Goal: Task Accomplishment & Management: Manage account settings

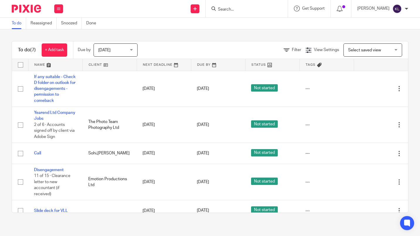
click at [245, 9] on input "Search" at bounding box center [243, 9] width 53 height 5
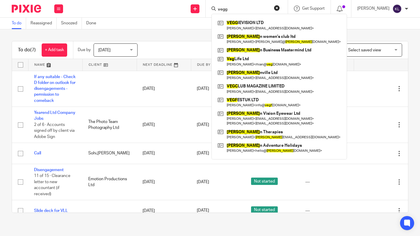
type input "vegg"
click at [265, 26] on link at bounding box center [279, 24] width 126 height 13
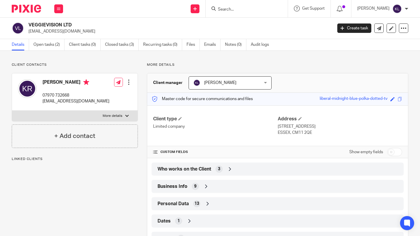
click at [49, 45] on link "Open tasks (2)" at bounding box center [48, 44] width 31 height 11
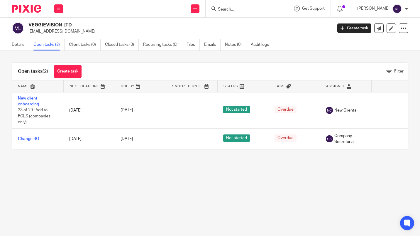
click at [32, 99] on link "New client onboarding" at bounding box center [28, 101] width 21 height 10
click at [28, 102] on link "New client onboarding" at bounding box center [28, 101] width 21 height 10
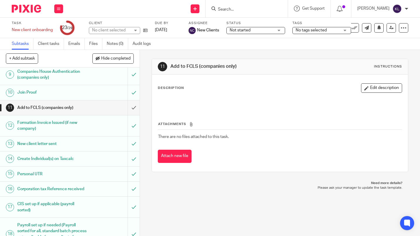
scroll to position [156, 0]
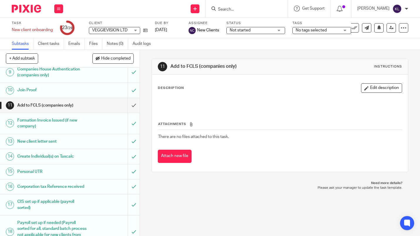
click at [128, 113] on input "submit" at bounding box center [70, 105] width 140 height 15
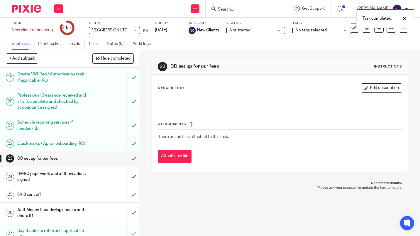
scroll to position [341, 0]
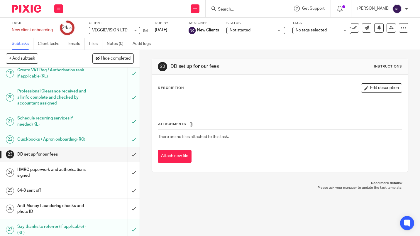
click at [146, 31] on icon at bounding box center [145, 30] width 4 height 4
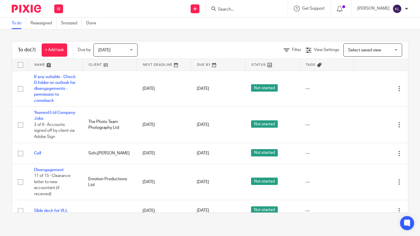
click at [58, 50] on link "+ Add task" at bounding box center [55, 49] width 26 height 13
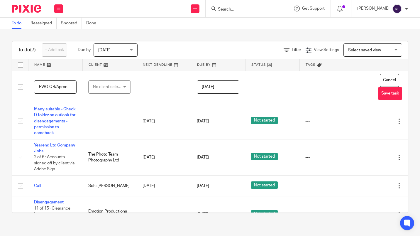
type input "EWO QB/Apron"
click at [108, 87] on div "No client selected" at bounding box center [108, 87] width 30 height 12
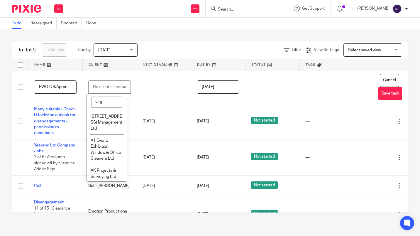
type input "vegg"
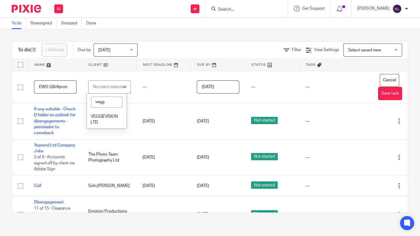
click at [104, 123] on li "VEGGIEVISION LTD" at bounding box center [107, 120] width 40 height 18
click at [381, 94] on button "Save task" at bounding box center [390, 93] width 24 height 13
